Goal: Transaction & Acquisition: Obtain resource

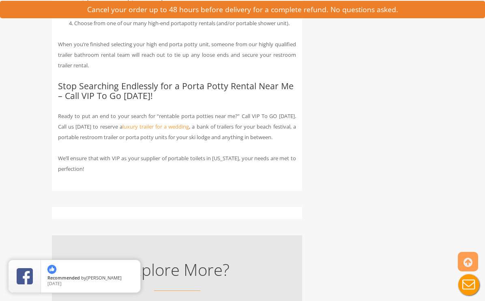
scroll to position [1205, 0]
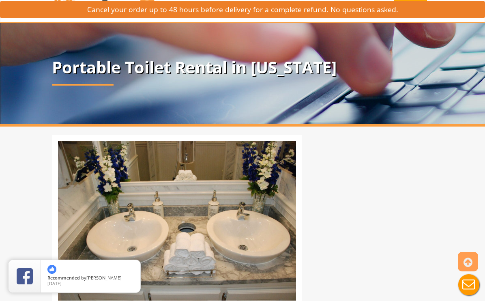
scroll to position [0, 0]
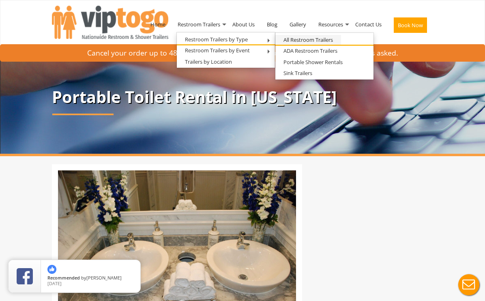
click at [292, 42] on link "All Restroom Trailers" at bounding box center [308, 40] width 66 height 10
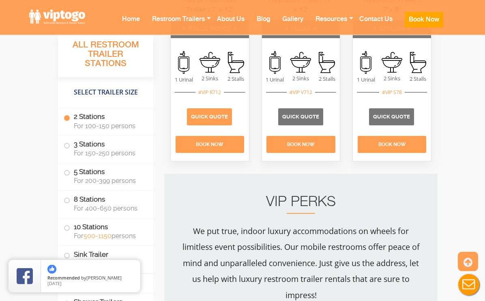
scroll to position [729, 0]
click at [204, 113] on span "Quick Quote" at bounding box center [209, 116] width 37 height 6
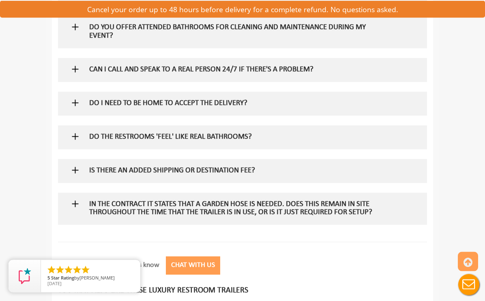
scroll to position [897, 0]
